Goal: Information Seeking & Learning: Learn about a topic

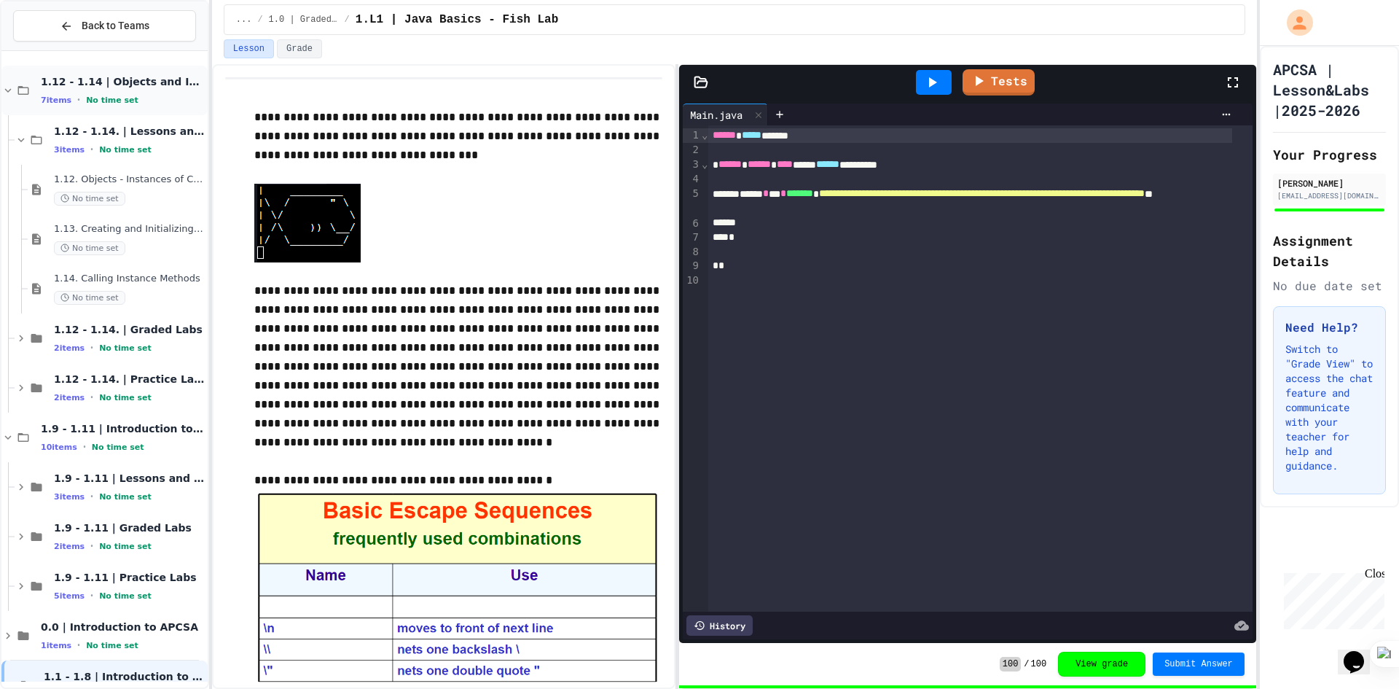
click at [101, 93] on div "1.12 - 1.14 | Objects and Instances of Classes 7 items • No time set" at bounding box center [123, 90] width 164 height 31
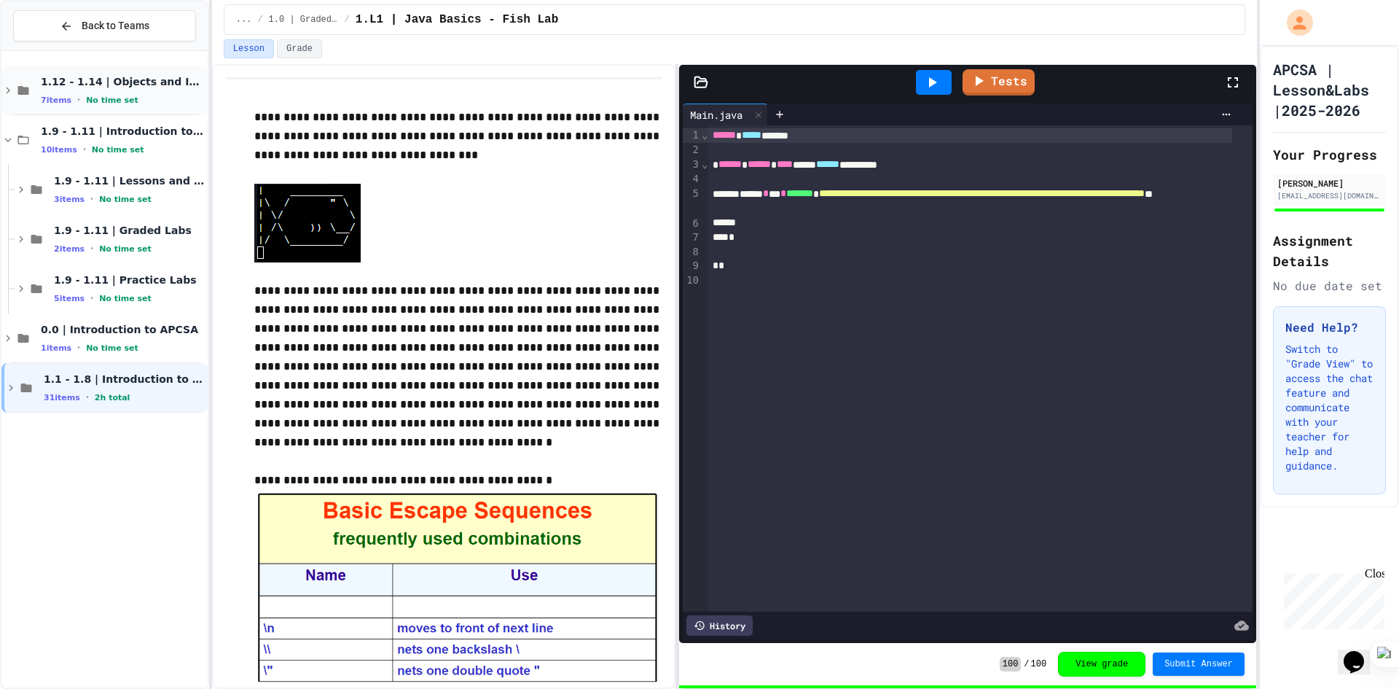
click at [104, 97] on span "No time set" at bounding box center [112, 99] width 52 height 9
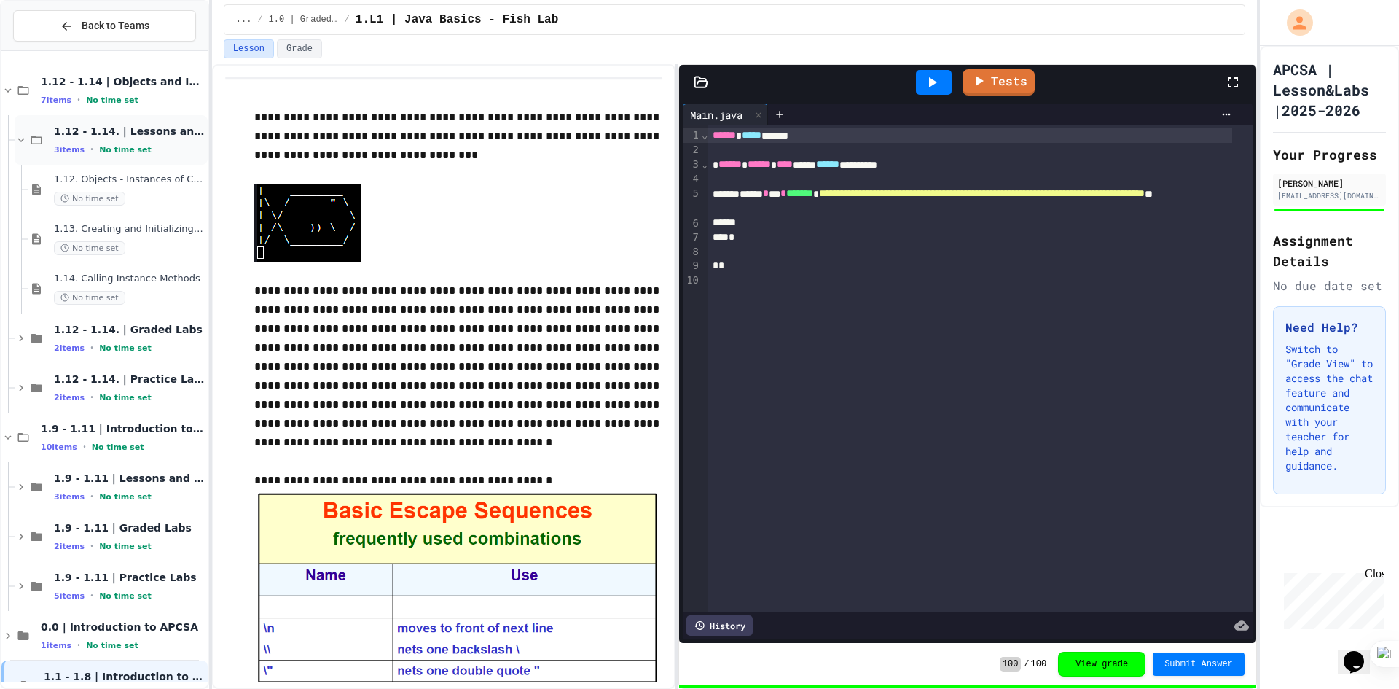
click at [114, 146] on span "No time set" at bounding box center [125, 149] width 52 height 9
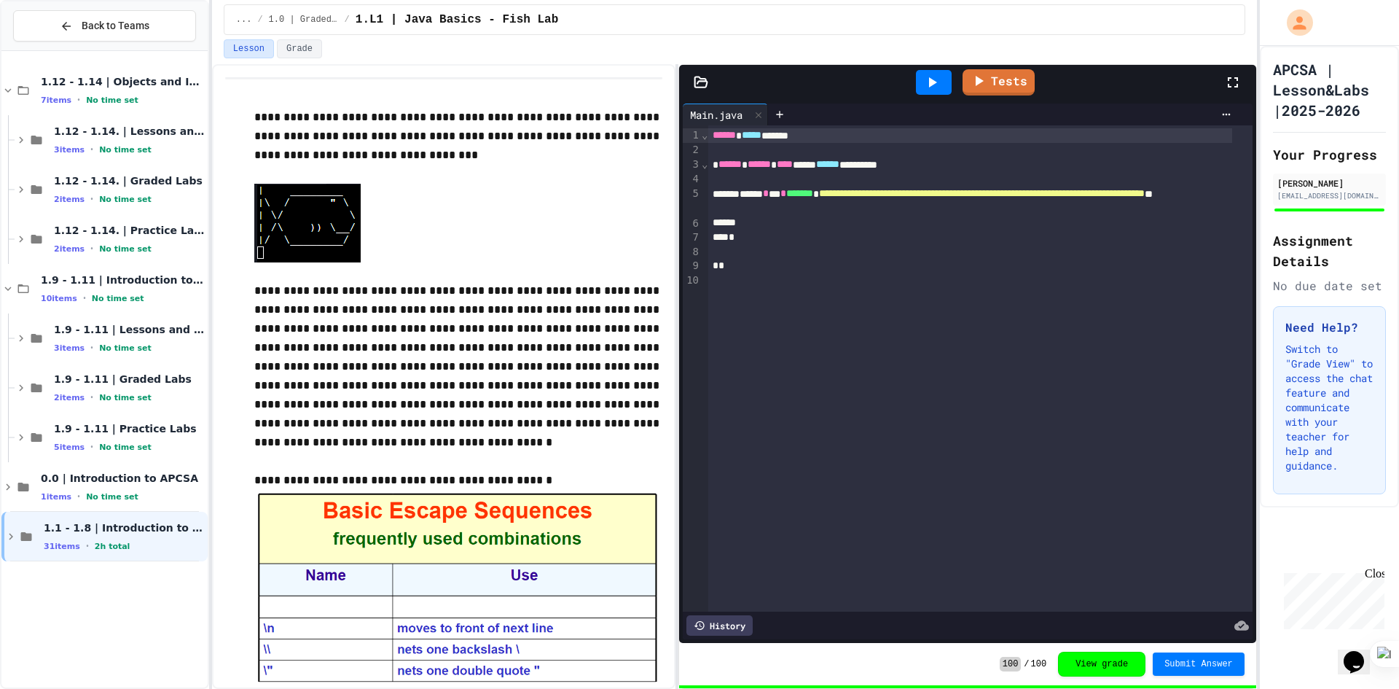
click at [114, 146] on span "No time set" at bounding box center [125, 149] width 52 height 9
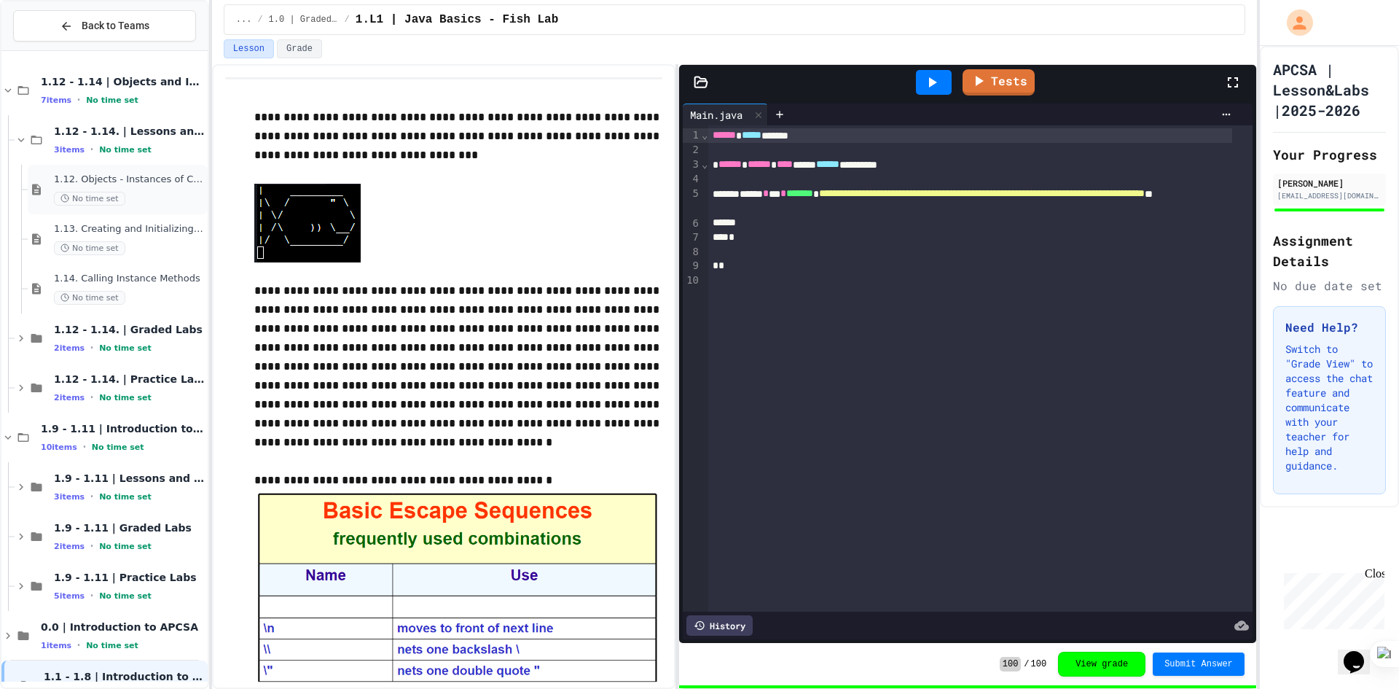
click at [134, 194] on div "No time set" at bounding box center [129, 199] width 151 height 14
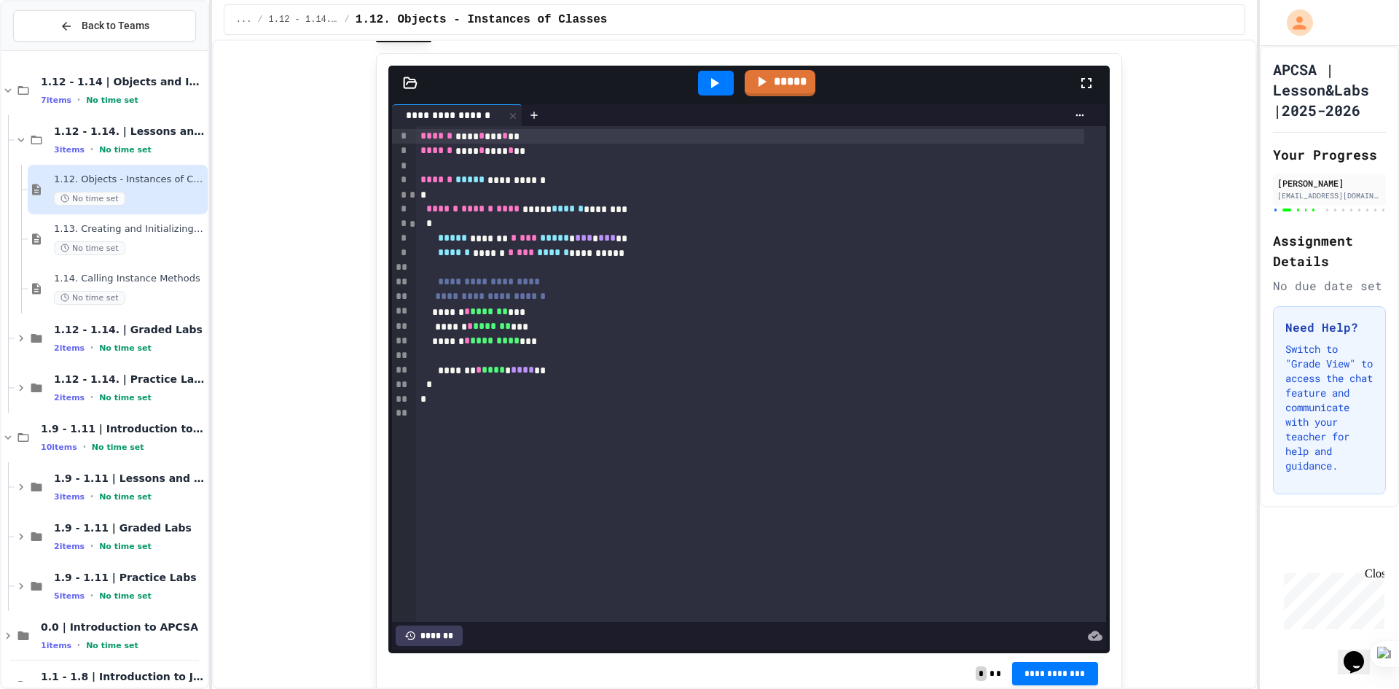
scroll to position [5976, 0]
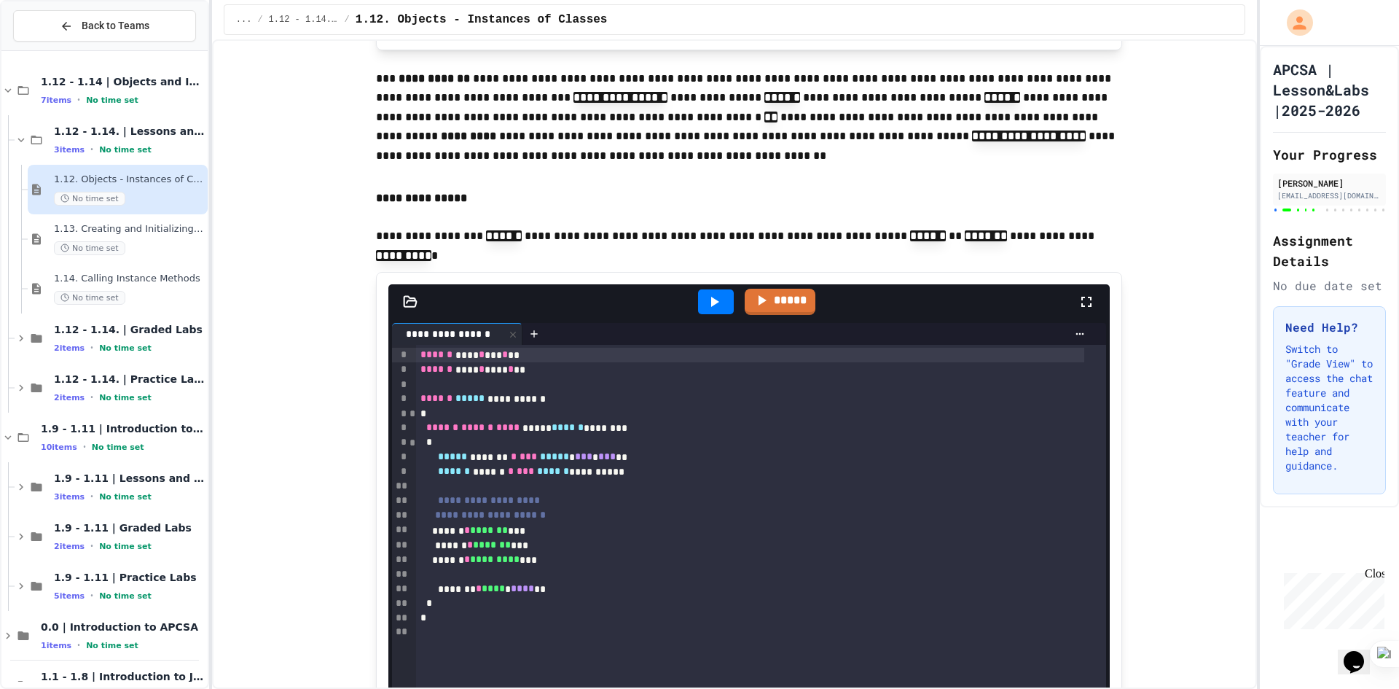
click at [707, 314] on div at bounding box center [716, 301] width 36 height 25
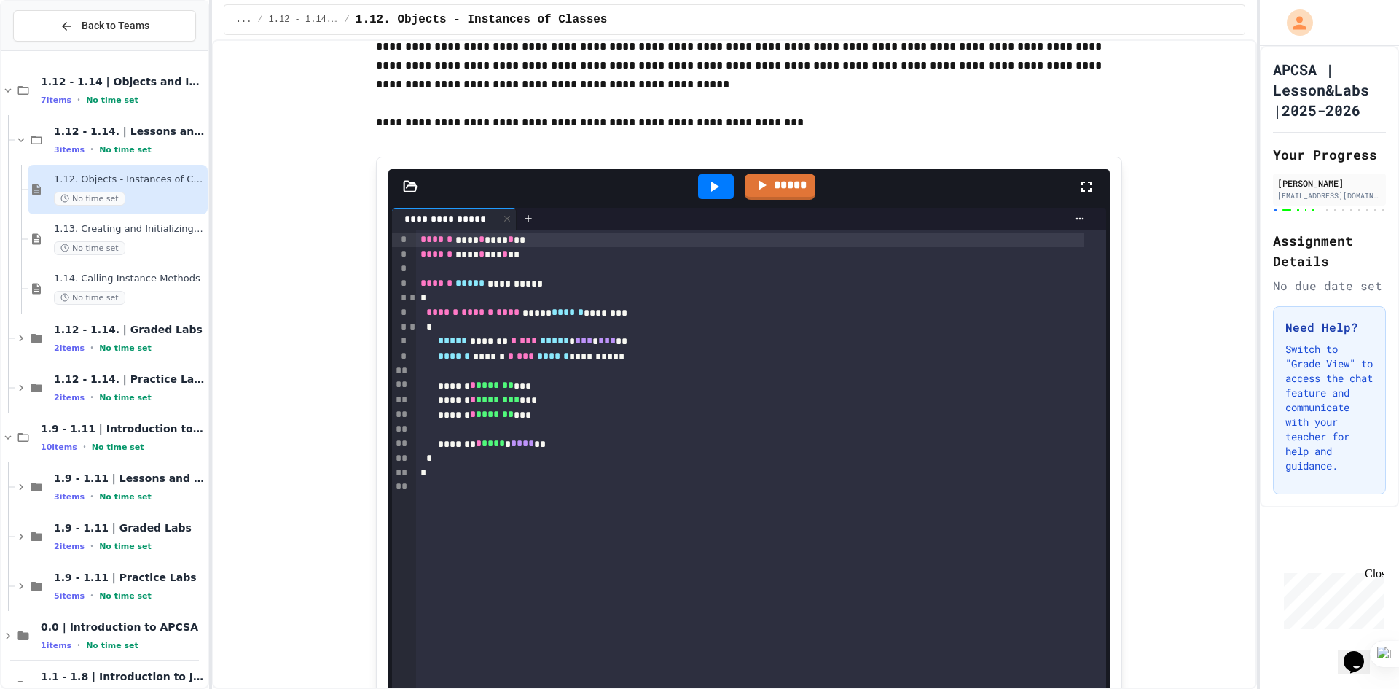
scroll to position [4664, 0]
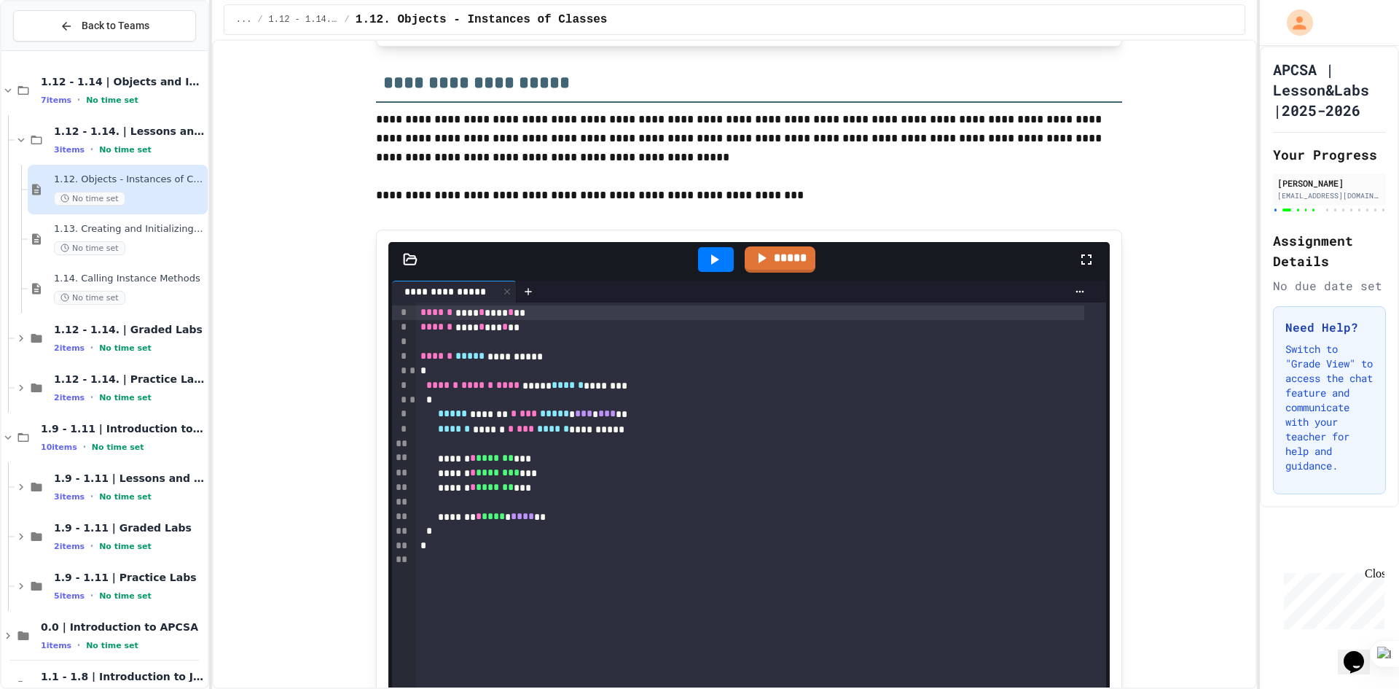
click at [714, 268] on icon at bounding box center [713, 259] width 17 height 17
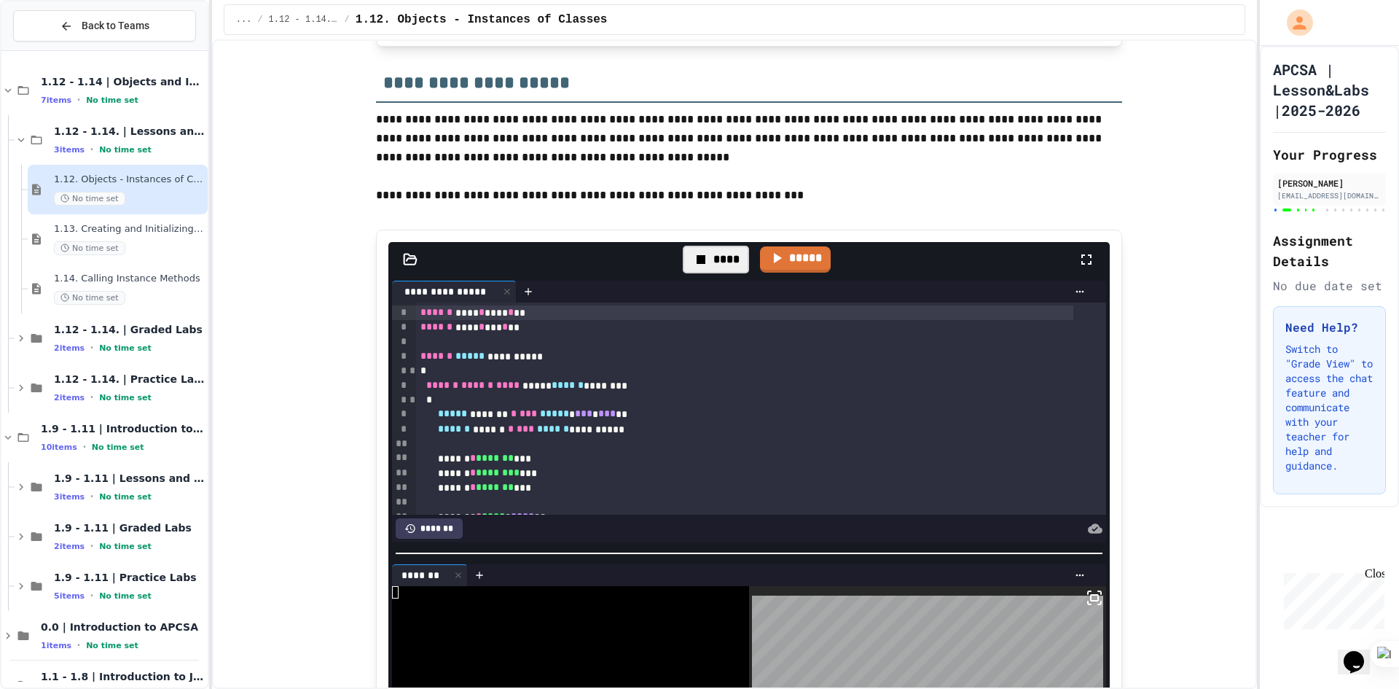
click at [715, 273] on div "****" at bounding box center [716, 260] width 66 height 28
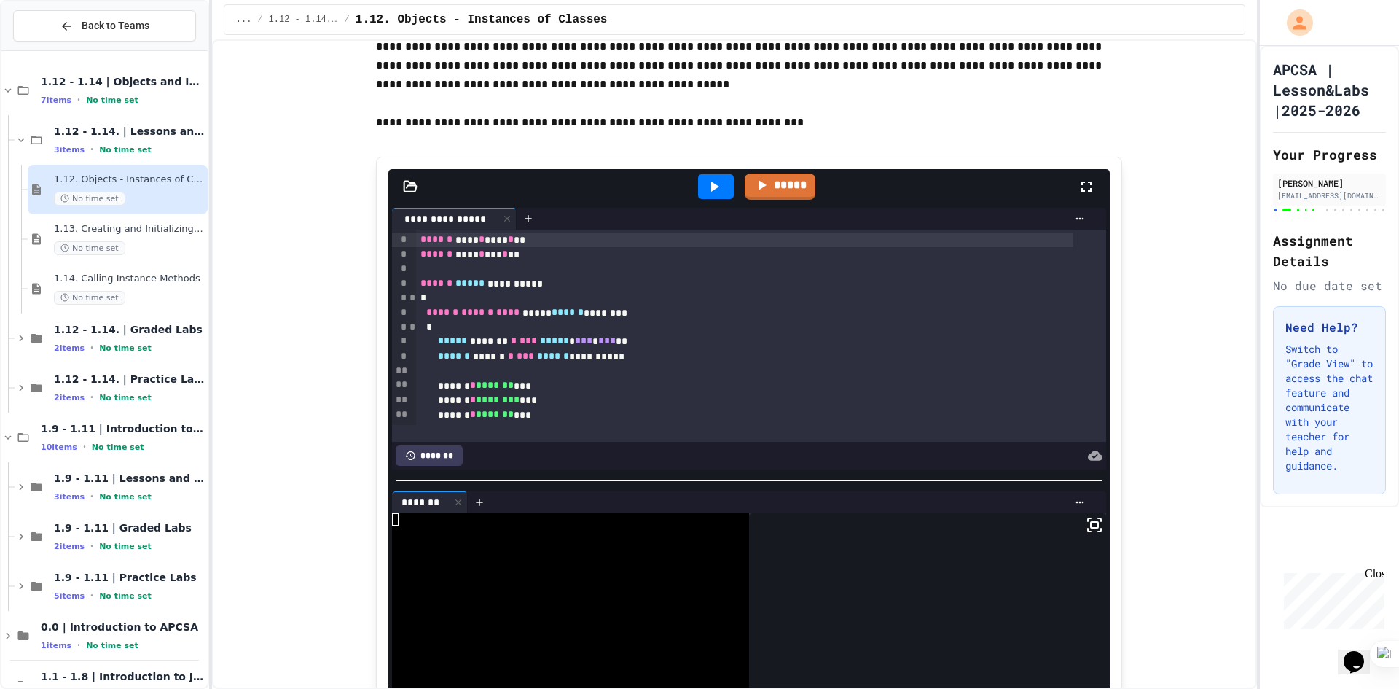
scroll to position [4591, 0]
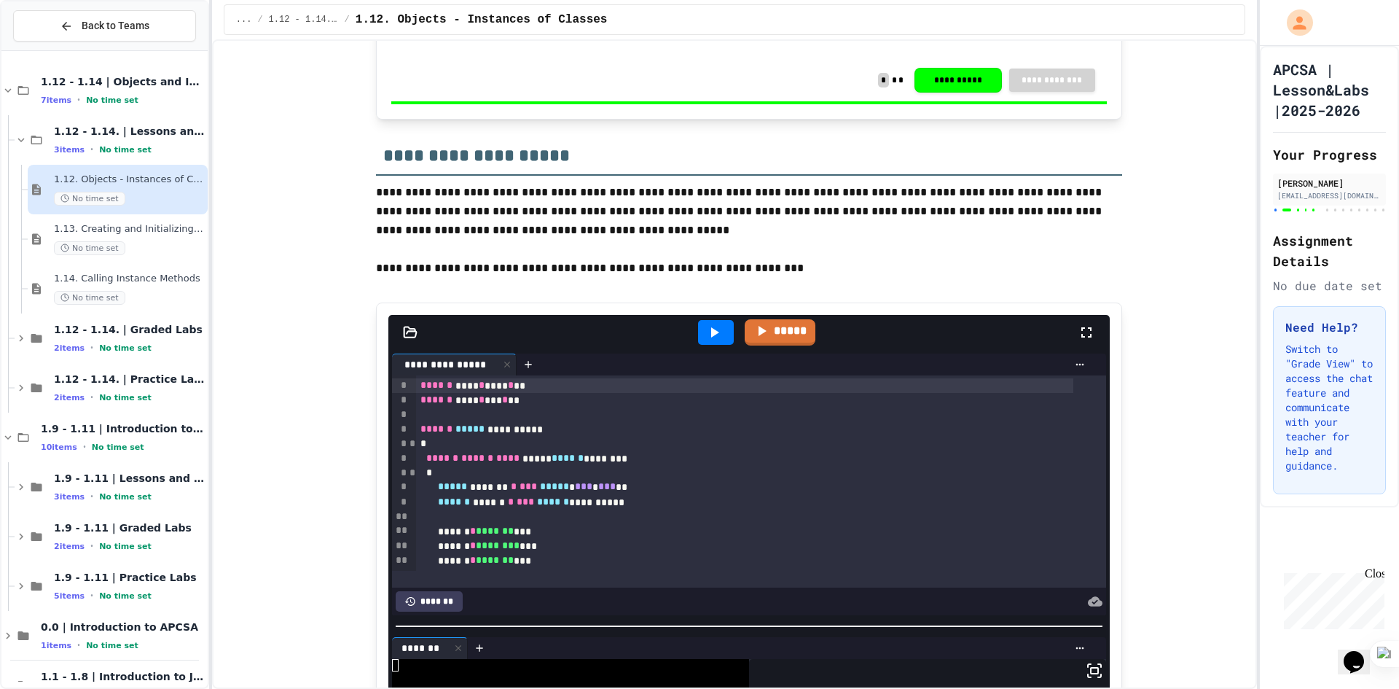
click at [711, 345] on div at bounding box center [716, 332] width 36 height 25
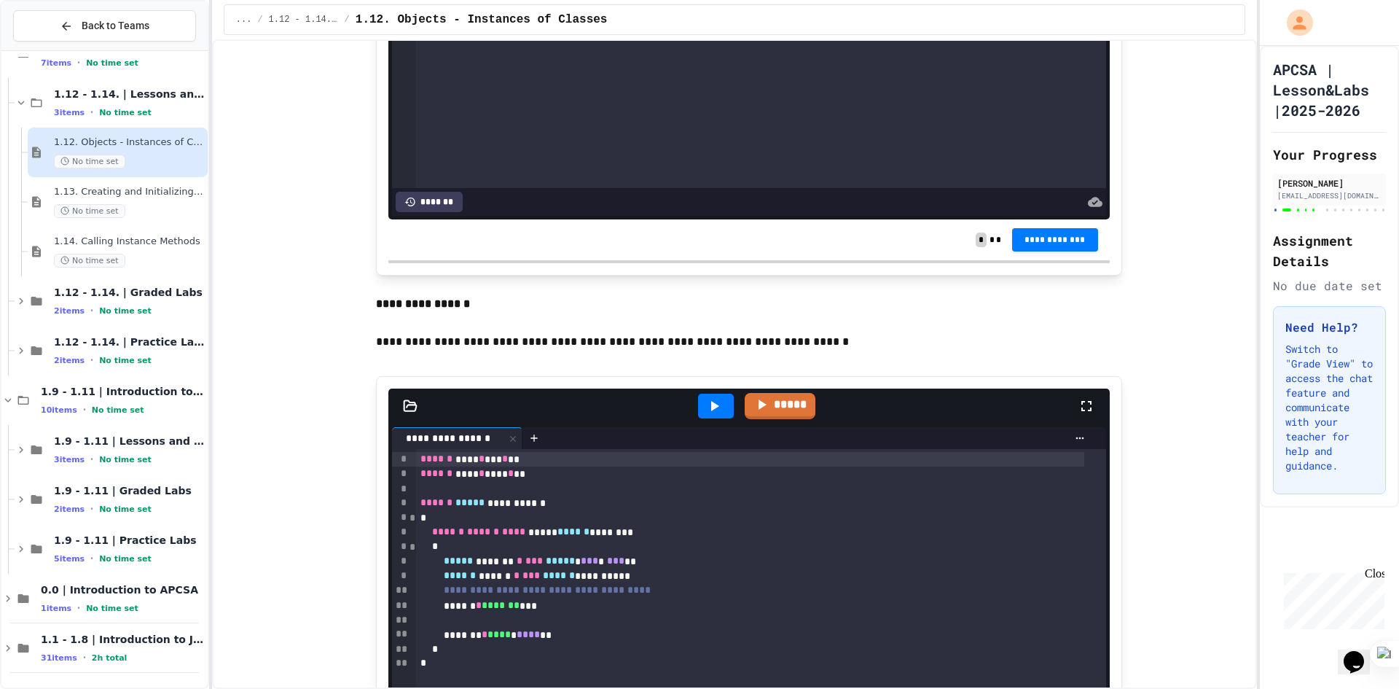
scroll to position [10349, 0]
